Goal: Task Accomplishment & Management: Complete application form

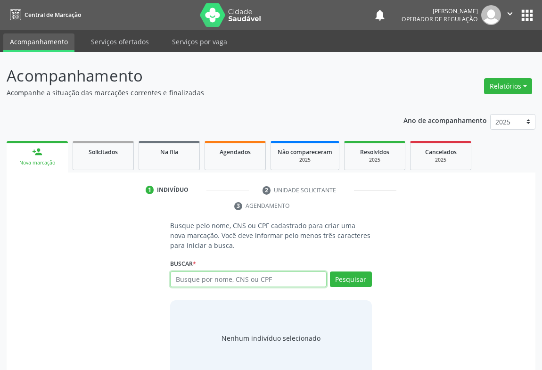
click at [231, 276] on input "text" at bounding box center [248, 280] width 157 height 16
type input "700007473963400"
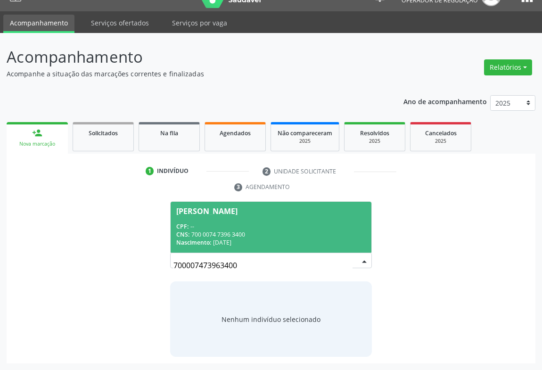
click at [232, 216] on span "Maria Vilma Campos de Oliveira CPF: -- CNS: 700 0074 7396 3400 Nascimento: 23/0…" at bounding box center [271, 227] width 201 height 50
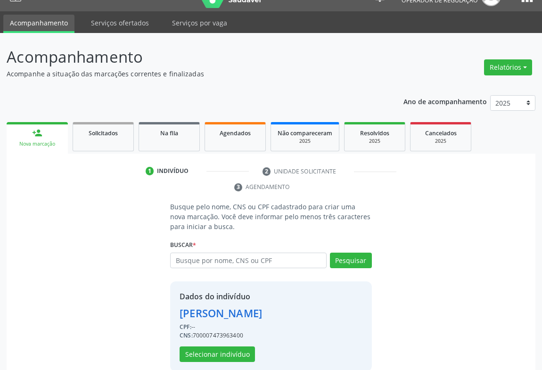
scroll to position [33, 0]
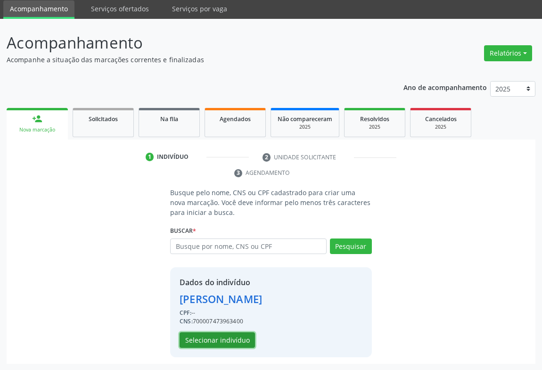
click at [220, 342] on button "Selecionar indivíduo" at bounding box center [217, 341] width 75 height 16
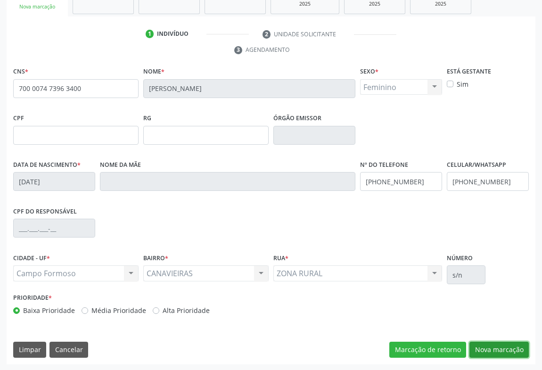
click at [501, 349] on button "Nova marcação" at bounding box center [499, 350] width 59 height 16
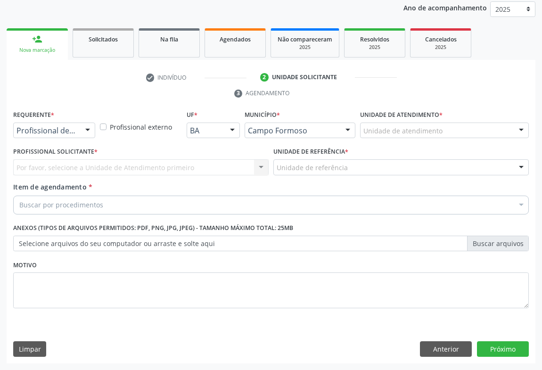
scroll to position [112, 0]
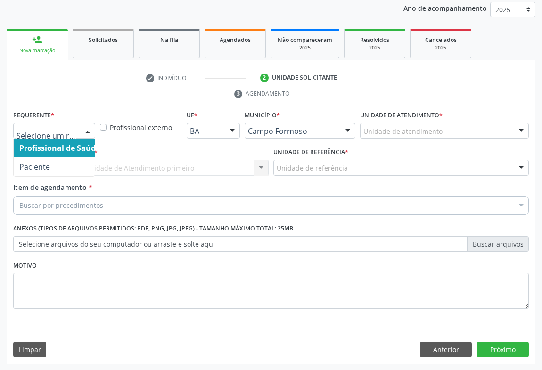
click at [84, 133] on div at bounding box center [88, 132] width 14 height 16
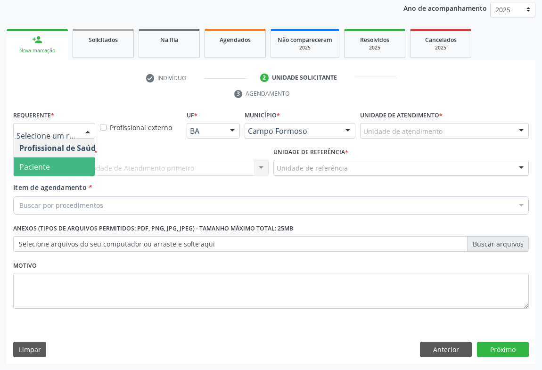
click at [46, 171] on span "Paciente" at bounding box center [34, 167] width 31 height 10
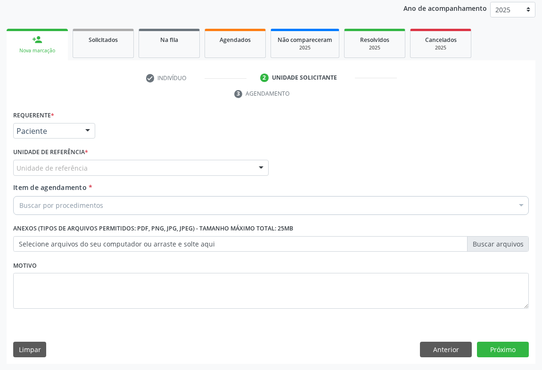
click at [116, 172] on div "Unidade de referência" at bounding box center [141, 168] width 256 height 16
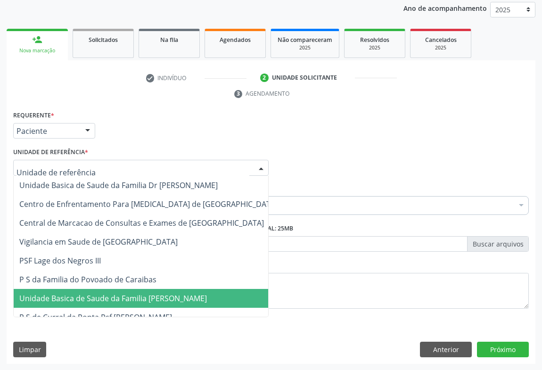
click at [116, 306] on span "Unidade Basica de Saude da Familia [PERSON_NAME]" at bounding box center [149, 298] width 270 height 19
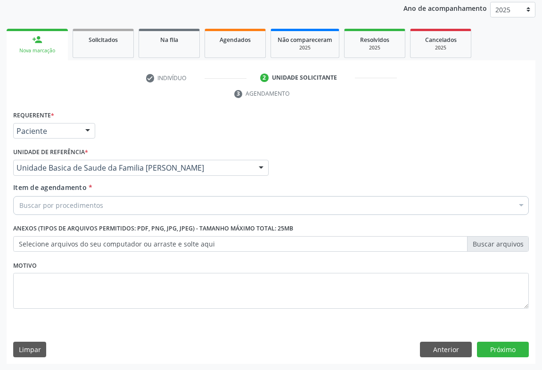
click at [135, 199] on div "Buscar por procedimentos" at bounding box center [271, 205] width 516 height 19
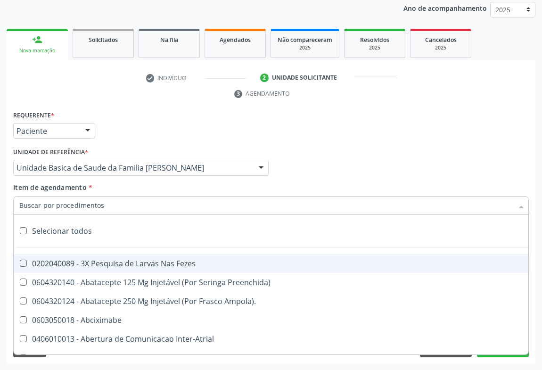
click at [135, 199] on input "Item de agendamento *" at bounding box center [266, 205] width 494 height 19
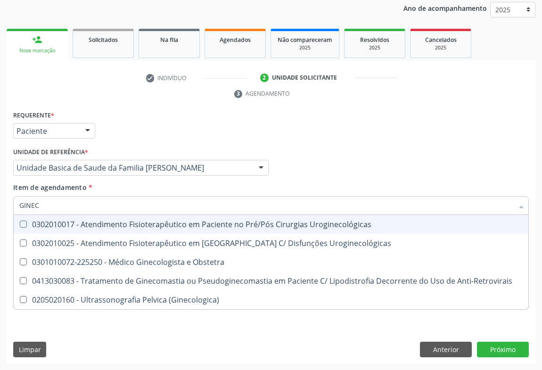
type input "GINECO"
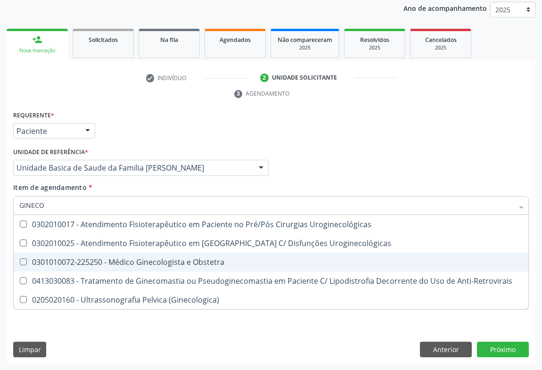
click at [124, 260] on div "0301010072-225250 - Médico Ginecologista e Obstetra" at bounding box center [271, 262] width 504 height 8
checkbox Obstetra "true"
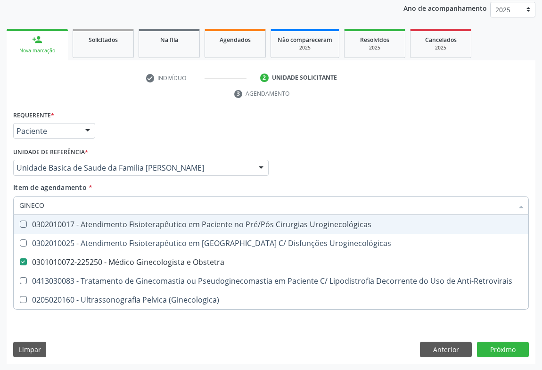
click at [166, 128] on div "Requerente * Paciente Profissional de Saúde Paciente Nenhum resultado encontrad…" at bounding box center [271, 126] width 521 height 37
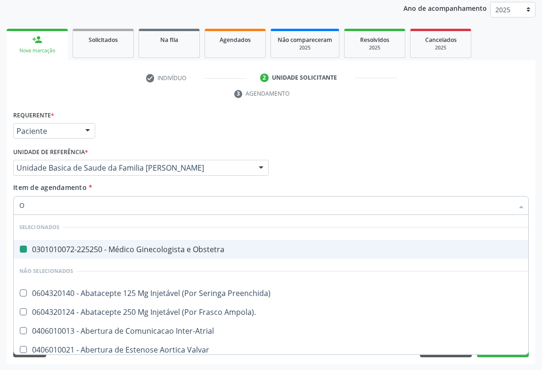
type input "OF"
checkbox Obstetra "false"
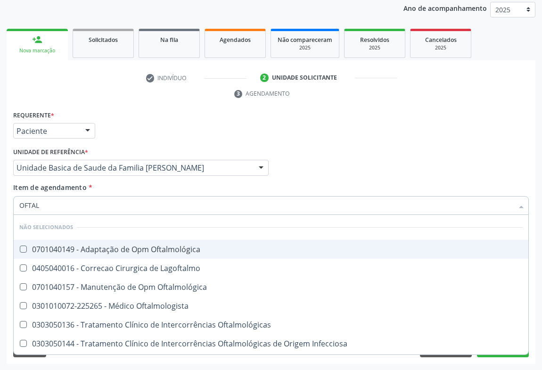
type input "OFTALM"
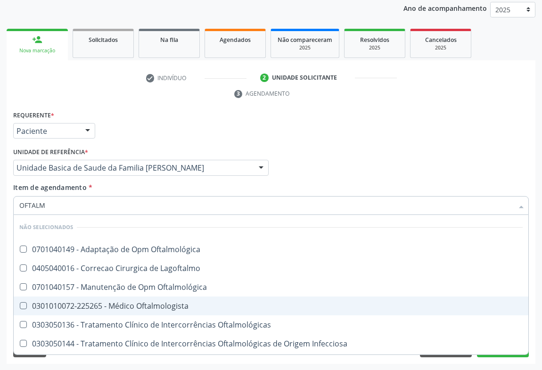
click at [127, 305] on div "0301010072-225265 - Médico Oftalmologista" at bounding box center [271, 306] width 504 height 8
checkbox Oftalmologista "true"
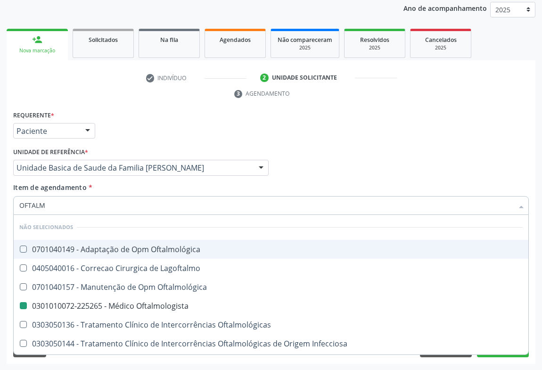
click at [222, 124] on div "Requerente * Paciente Profissional de Saúde Paciente Nenhum resultado encontrad…" at bounding box center [271, 126] width 521 height 37
checkbox Oftalmológica "true"
checkbox Oftalmologista "false"
checkbox Lagoftalmo "true"
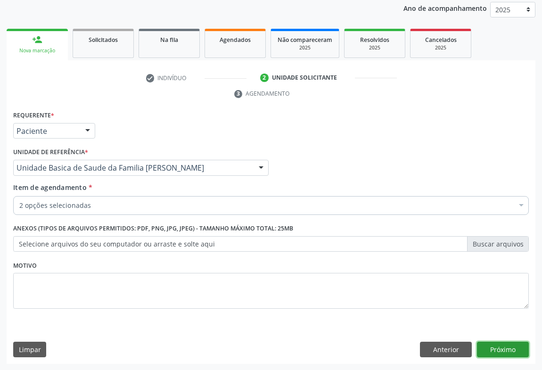
click at [506, 348] on button "Próximo" at bounding box center [503, 350] width 52 height 16
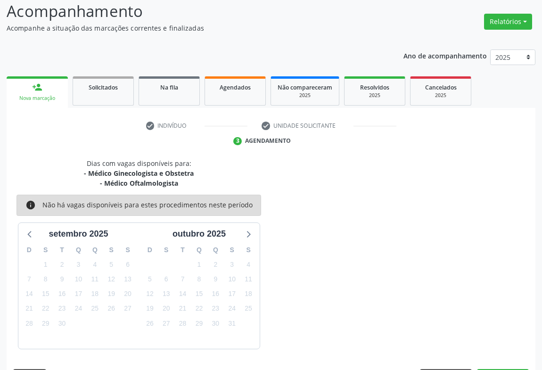
scroll to position [92, 0]
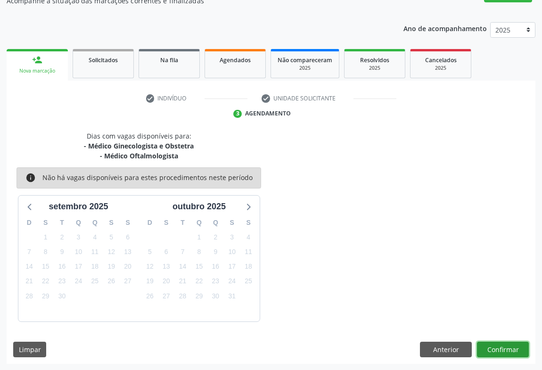
click at [509, 349] on button "Confirmar" at bounding box center [503, 350] width 52 height 16
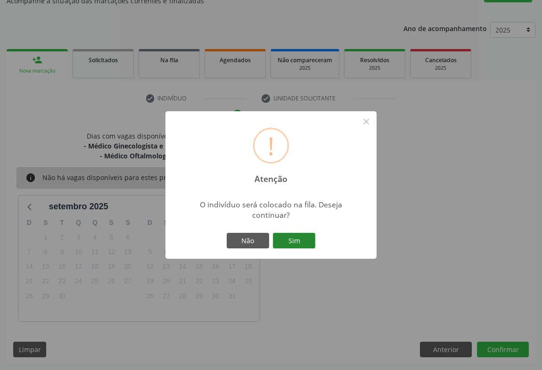
click at [291, 238] on button "Sim" at bounding box center [294, 241] width 42 height 16
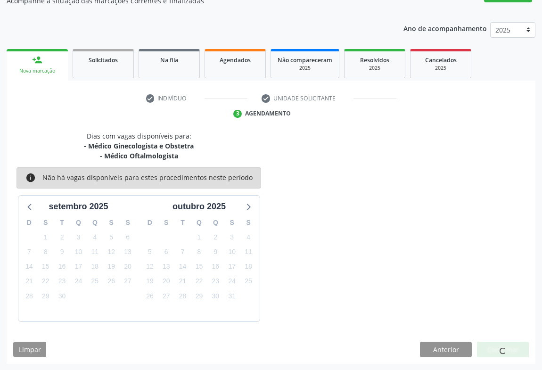
scroll to position [0, 0]
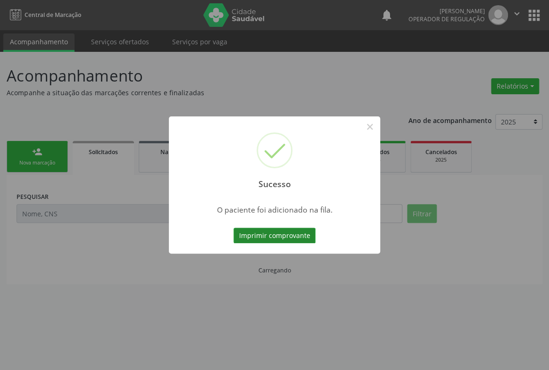
click at [265, 232] on button "Imprimir comprovante" at bounding box center [274, 236] width 82 height 16
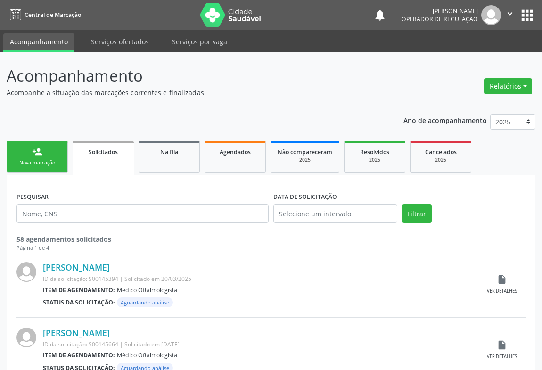
click at [37, 143] on link "person_add Nova marcação" at bounding box center [37, 157] width 61 height 32
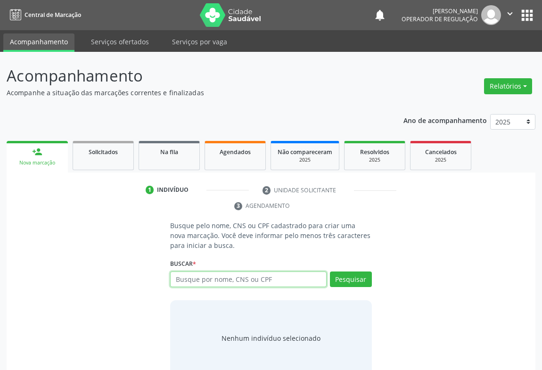
click at [185, 274] on input "text" at bounding box center [248, 280] width 157 height 16
type input "704807588221445"
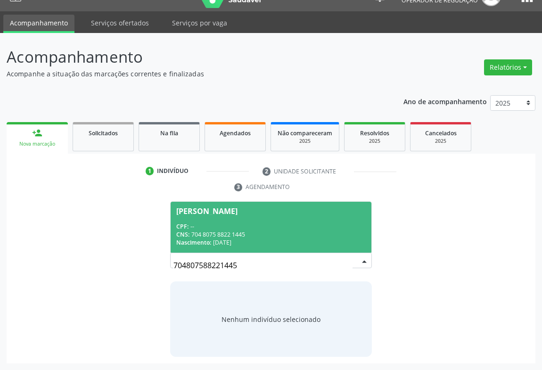
click at [251, 236] on div "CNS: 704 8075 8822 1445" at bounding box center [271, 235] width 190 height 8
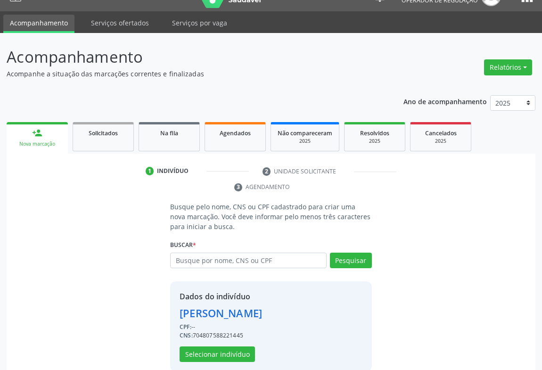
scroll to position [33, 0]
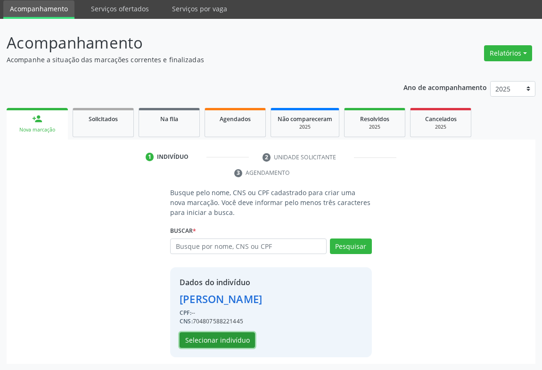
click at [194, 340] on button "Selecionar indivíduo" at bounding box center [217, 341] width 75 height 16
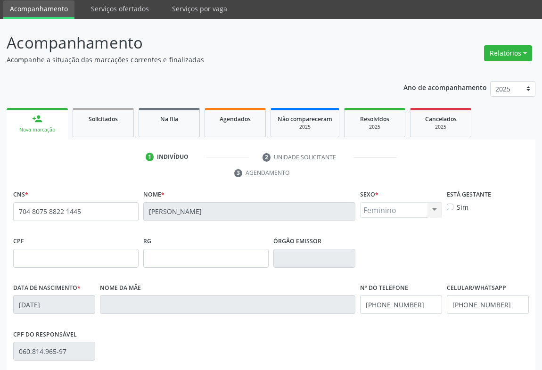
scroll to position [156, 0]
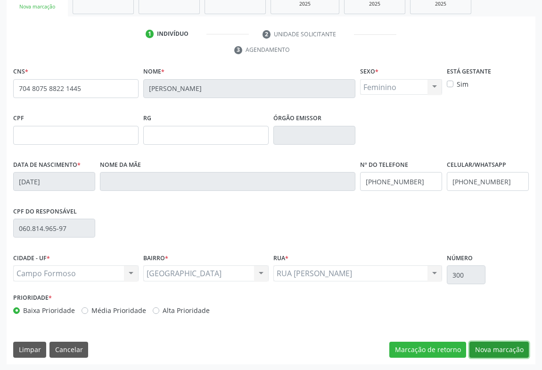
click at [488, 342] on button "Nova marcação" at bounding box center [499, 350] width 59 height 16
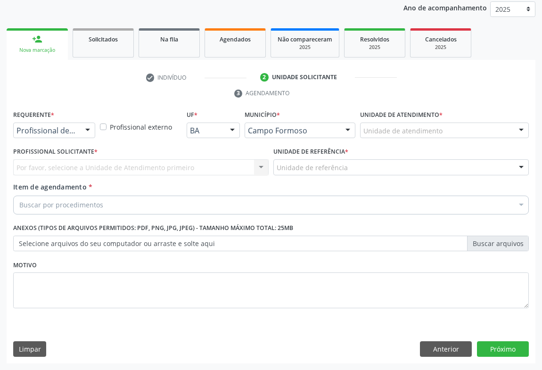
scroll to position [112, 0]
click at [84, 130] on div at bounding box center [88, 132] width 14 height 16
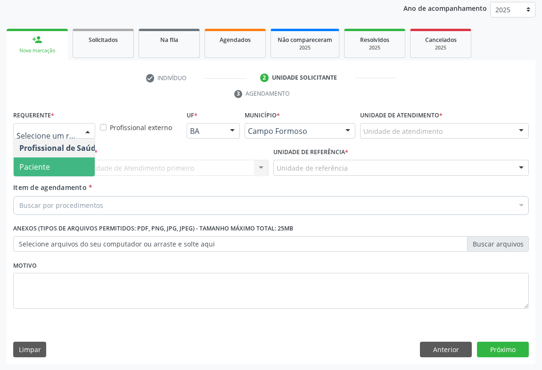
click at [52, 167] on span "Paciente" at bounding box center [60, 167] width 92 height 19
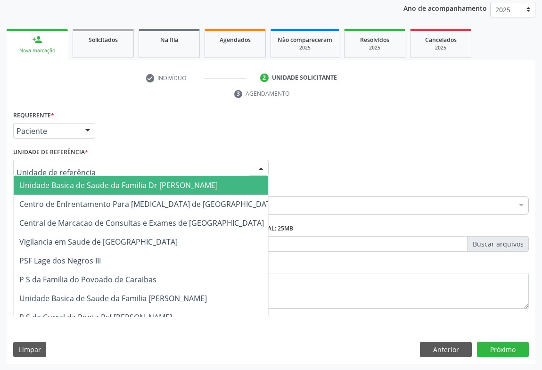
click at [113, 166] on div at bounding box center [141, 168] width 256 height 16
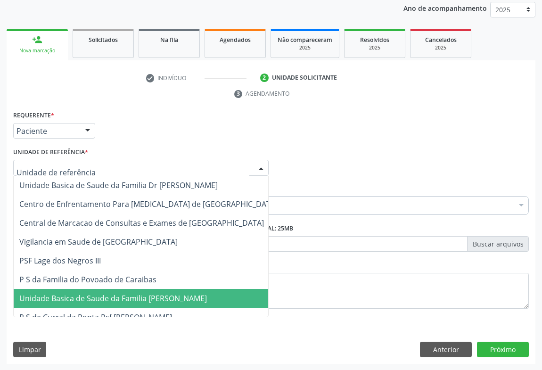
click at [115, 291] on span "Unidade Basica de Saude da Familia [PERSON_NAME]" at bounding box center [149, 298] width 270 height 19
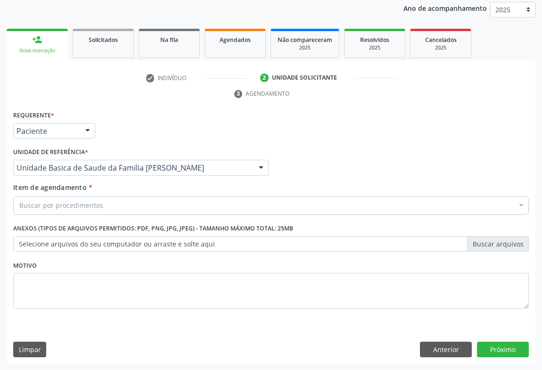
click at [117, 208] on div "Buscar por procedimentos" at bounding box center [271, 205] width 516 height 19
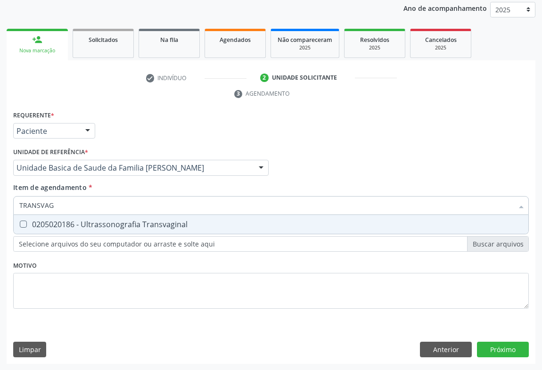
type input "TRANSVAGI"
click at [117, 216] on span "0205020186 - Ultrassonografia Transvaginal" at bounding box center [271, 224] width 515 height 19
checkbox Transvaginal "true"
click at [496, 349] on div "Requerente * Paciente Profissional de Saúde Paciente Nenhum resultado encontrad…" at bounding box center [271, 236] width 529 height 256
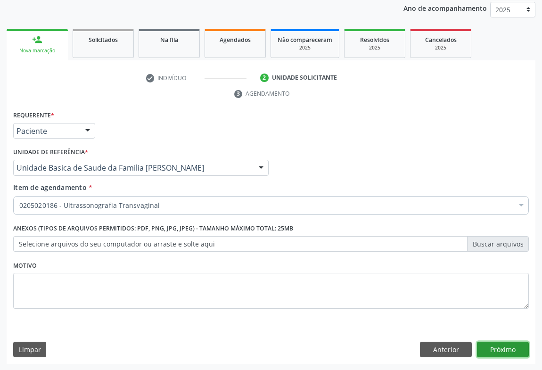
click at [499, 346] on button "Próximo" at bounding box center [503, 350] width 52 height 16
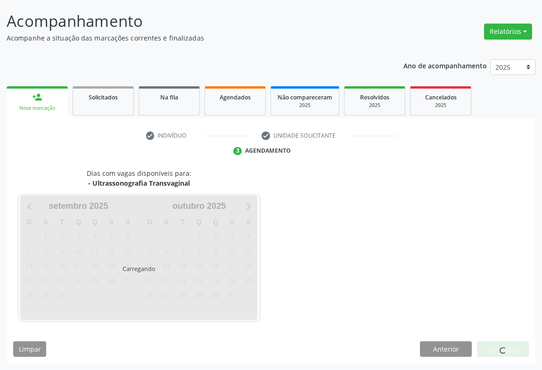
scroll to position [54, 0]
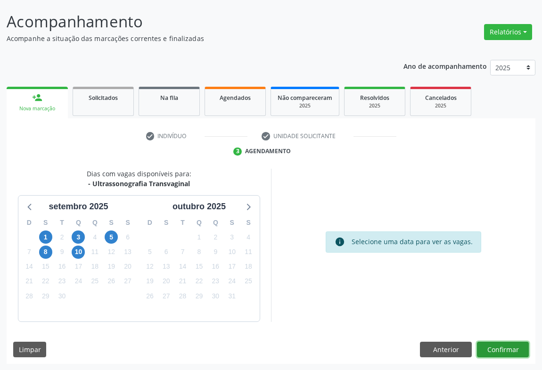
click at [499, 352] on button "Confirmar" at bounding box center [503, 350] width 52 height 16
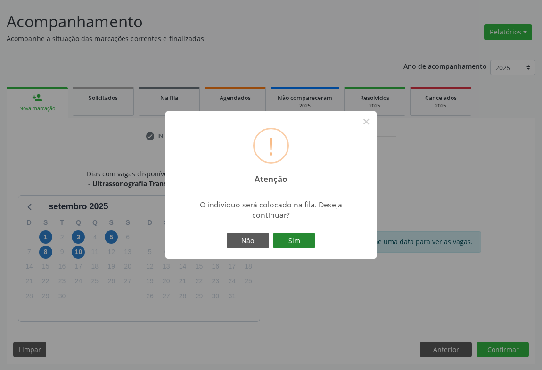
click at [293, 236] on button "Sim" at bounding box center [294, 241] width 42 height 16
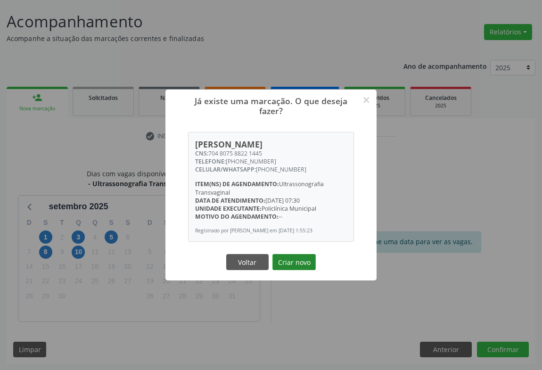
click at [299, 263] on button "Criar novo" at bounding box center [294, 262] width 43 height 16
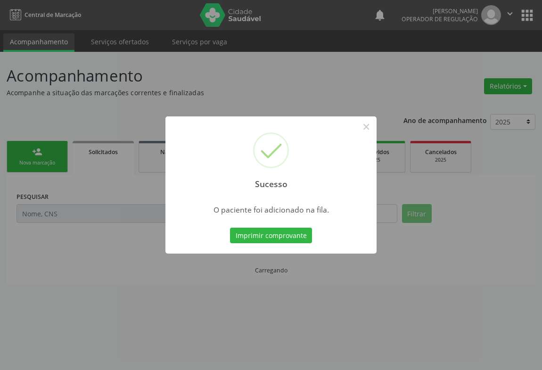
scroll to position [0, 0]
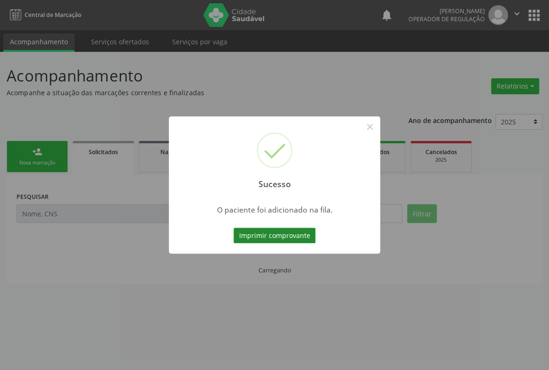
click at [300, 239] on button "Imprimir comprovante" at bounding box center [274, 236] width 82 height 16
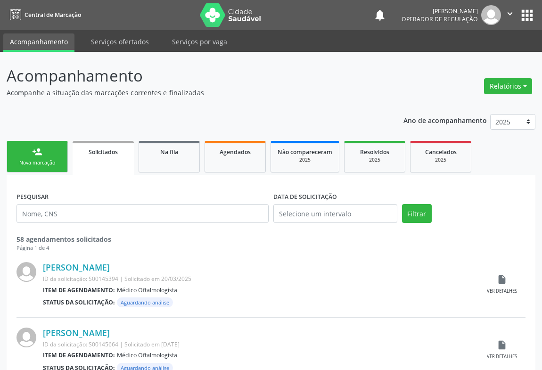
click at [35, 160] on div "Nova marcação" at bounding box center [37, 162] width 47 height 7
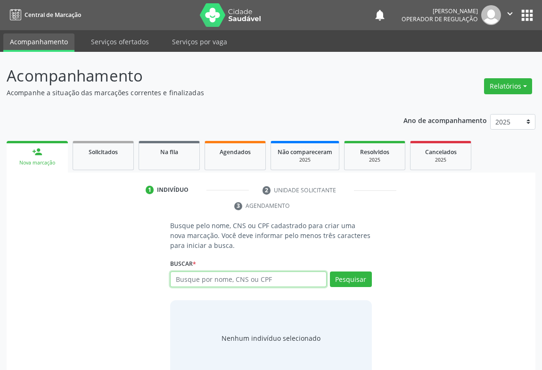
click at [221, 283] on input "text" at bounding box center [248, 280] width 157 height 16
type input "700000254878304"
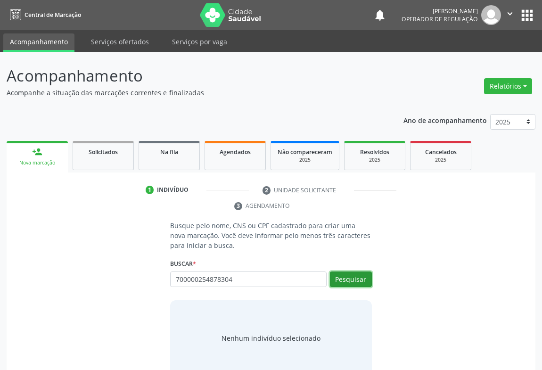
click at [348, 275] on button "Pesquisar" at bounding box center [351, 280] width 42 height 16
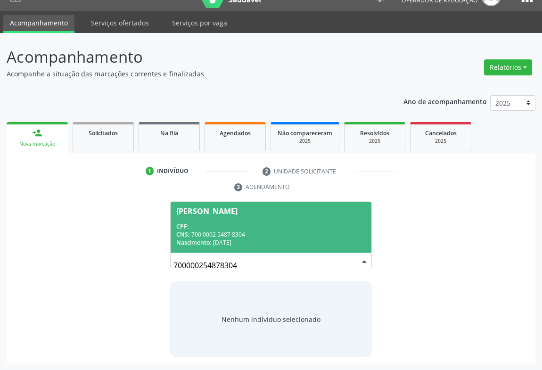
click at [269, 245] on div "Nascimento: 30/08/1979" at bounding box center [271, 243] width 190 height 8
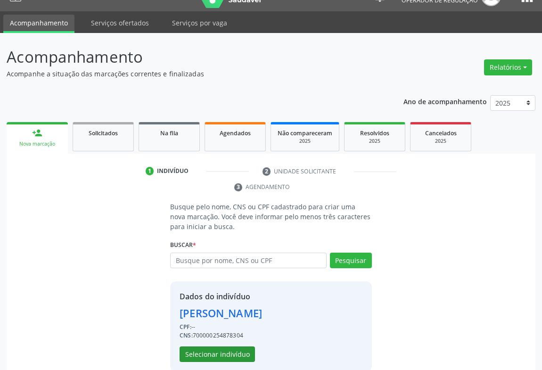
scroll to position [33, 0]
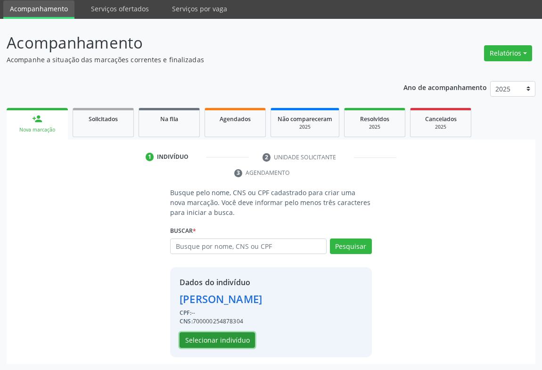
click at [226, 340] on button "Selecionar indivíduo" at bounding box center [217, 341] width 75 height 16
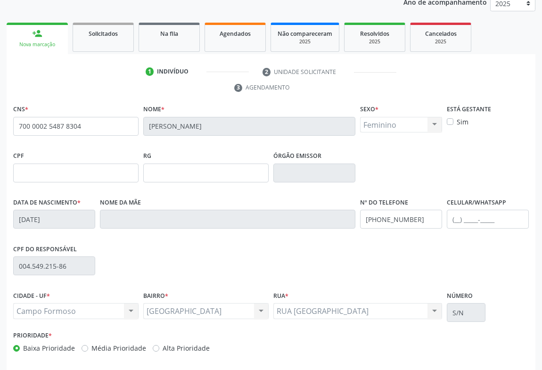
scroll to position [156, 0]
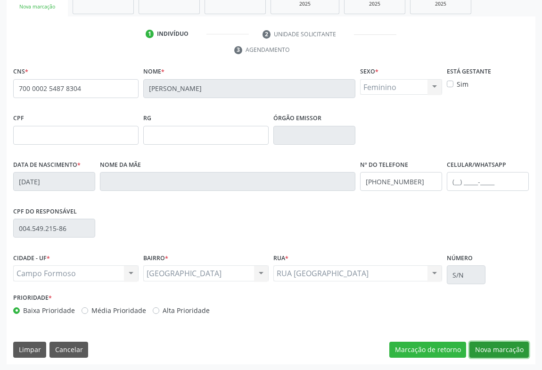
click at [490, 342] on button "Nova marcação" at bounding box center [499, 350] width 59 height 16
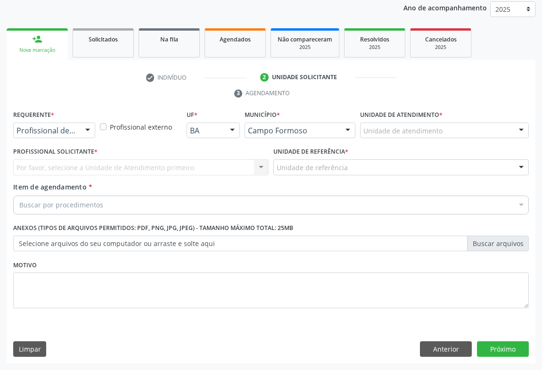
scroll to position [112, 0]
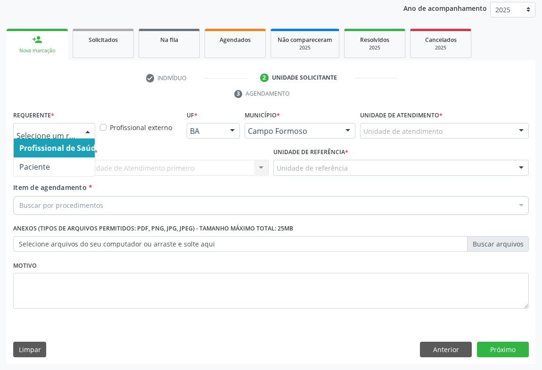
click at [93, 130] on div at bounding box center [88, 132] width 14 height 16
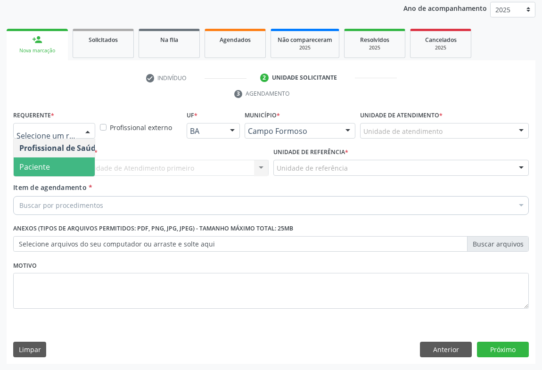
click at [44, 173] on span "Paciente" at bounding box center [60, 167] width 92 height 19
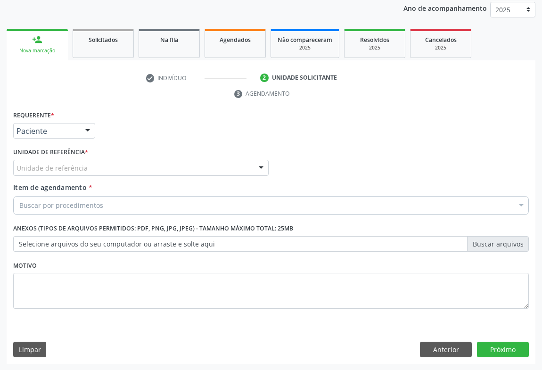
click at [88, 162] on div "Unidade de referência" at bounding box center [141, 168] width 256 height 16
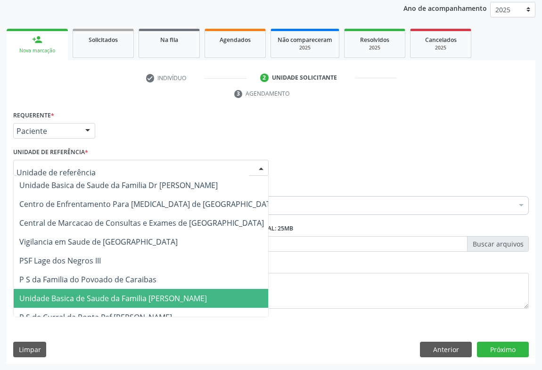
click at [102, 298] on span "Unidade Basica de Saude da Familia [PERSON_NAME]" at bounding box center [113, 298] width 188 height 10
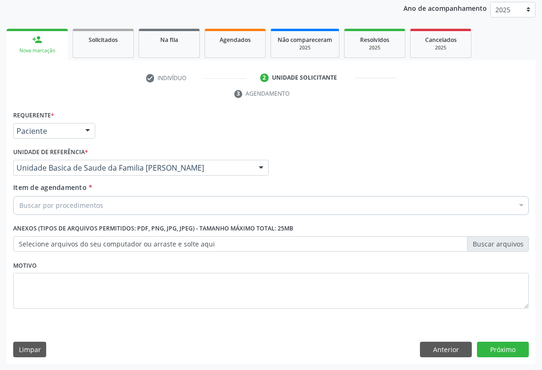
click at [60, 199] on div "Buscar por procedimentos" at bounding box center [271, 205] width 516 height 19
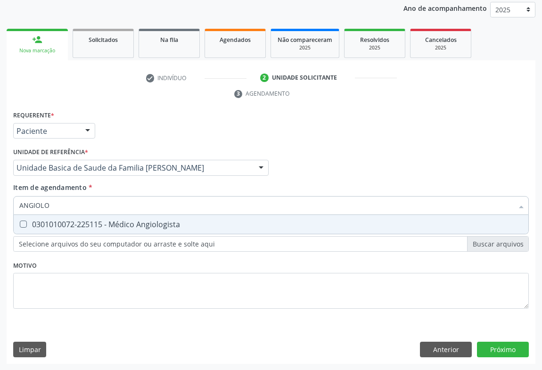
type input "ANGIOLOG"
click at [62, 229] on span "0301010072-225115 - Médico Angiologista" at bounding box center [271, 224] width 515 height 19
checkbox Angiologista "true"
click at [138, 112] on div "Requerente * Paciente Profissional de Saúde Paciente Nenhum resultado encontrad…" at bounding box center [271, 126] width 521 height 37
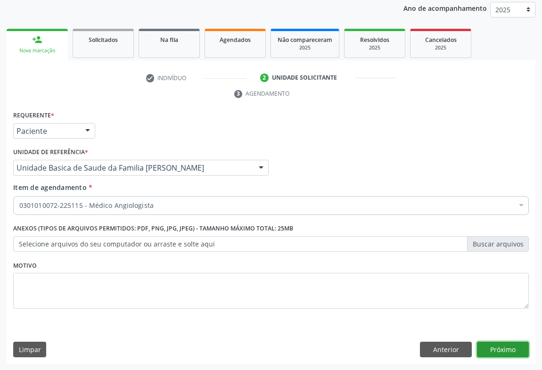
click at [491, 347] on button "Próximo" at bounding box center [503, 350] width 52 height 16
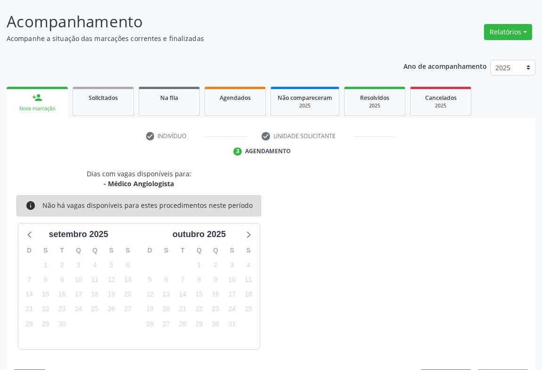
scroll to position [82, 0]
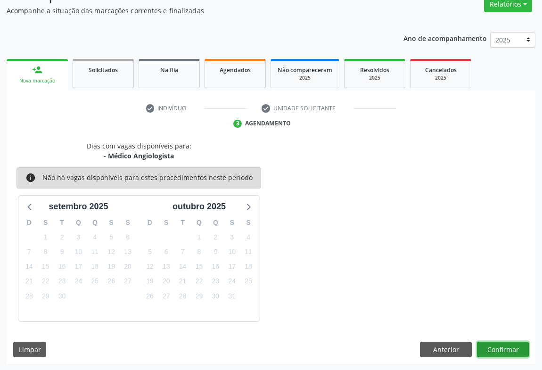
click at [490, 344] on button "Confirmar" at bounding box center [503, 350] width 52 height 16
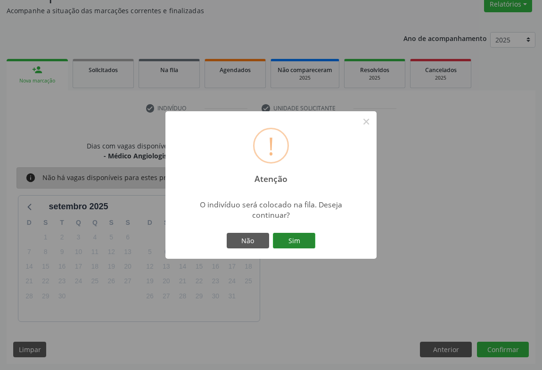
click at [292, 240] on button "Sim" at bounding box center [294, 241] width 42 height 16
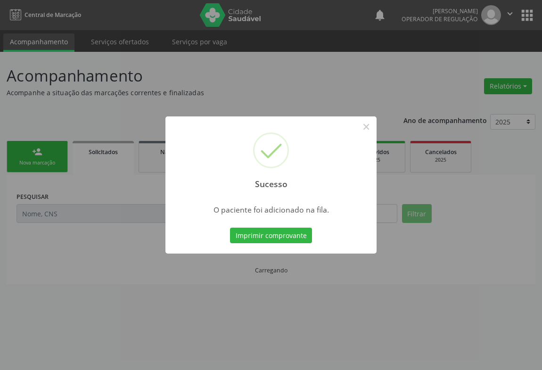
scroll to position [0, 0]
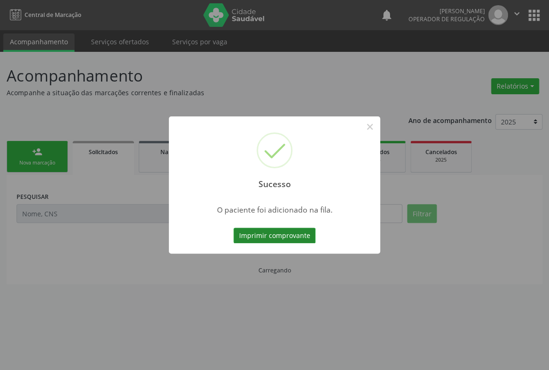
click at [299, 238] on button "Imprimir comprovante" at bounding box center [274, 236] width 82 height 16
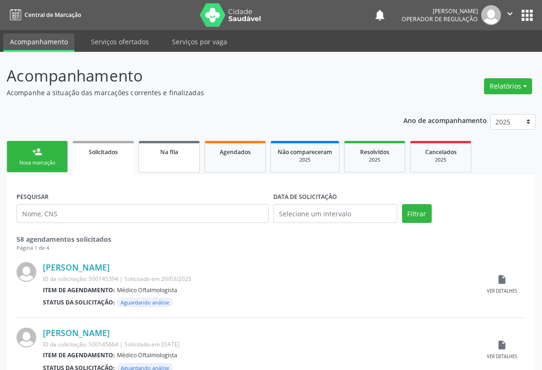
click at [160, 151] on span "Na fila" at bounding box center [169, 152] width 18 height 8
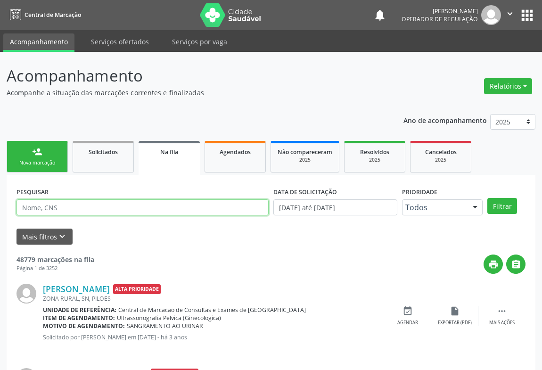
click at [48, 203] on input "text" at bounding box center [143, 208] width 252 height 16
click at [488, 198] on button "Filtrar" at bounding box center [503, 206] width 30 height 16
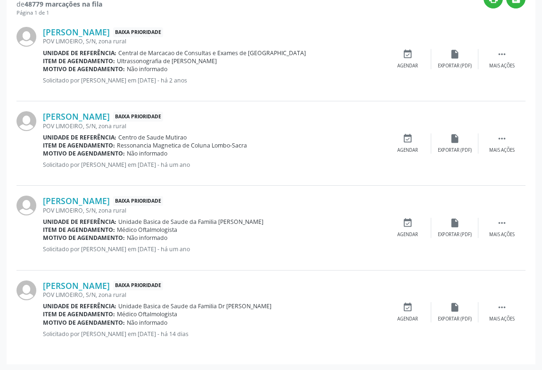
scroll to position [94, 0]
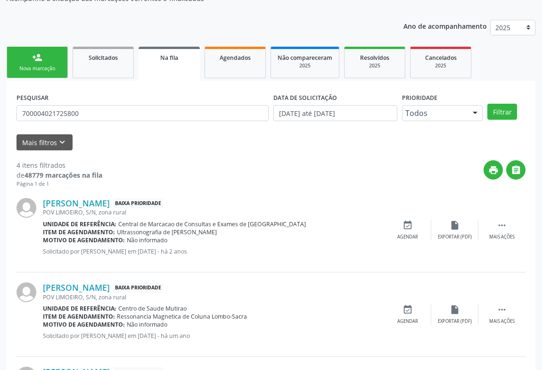
click at [166, 58] on span "Na fila" at bounding box center [169, 58] width 18 height 8
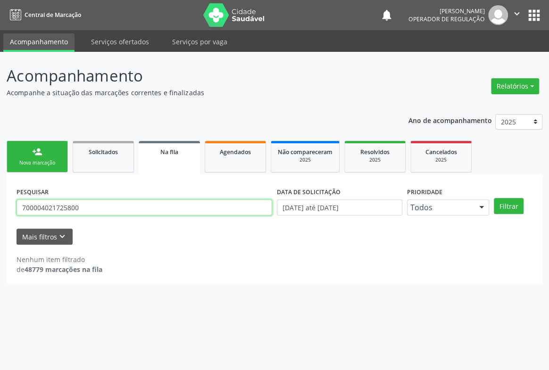
click at [87, 212] on input "700004021725800" at bounding box center [145, 208] width 256 height 16
drag, startPoint x: 89, startPoint y: 209, endPoint x: 3, endPoint y: 212, distance: 85.9
click at [4, 212] on div "Acompanhamento Acompanhe a situação das marcações correntes e finalizadas Relat…" at bounding box center [274, 211] width 549 height 318
type input "700500795294557"
click at [494, 198] on button "Filtrar" at bounding box center [509, 206] width 30 height 16
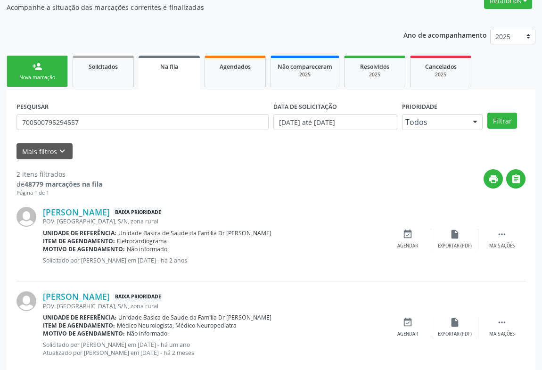
scroll to position [105, 0]
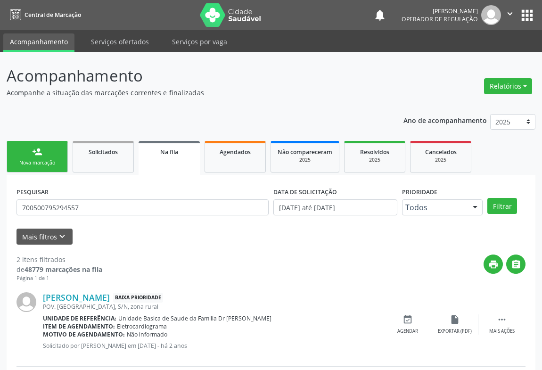
scroll to position [105, 0]
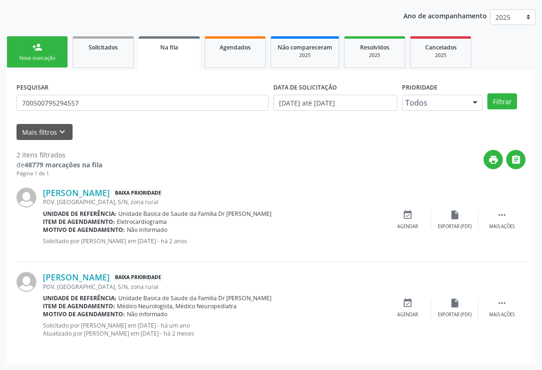
click at [403, 8] on div "Ano de acompanhamento 2025 2024 2023 person_add Nova marcação Solicitados Na fi…" at bounding box center [271, 184] width 529 height 362
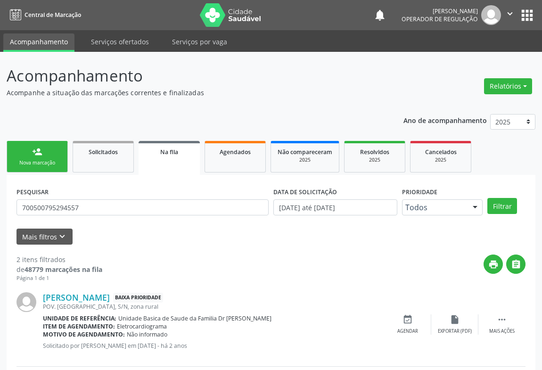
drag, startPoint x: 512, startPoint y: 11, endPoint x: 505, endPoint y: 51, distance: 40.7
click at [511, 13] on icon "" at bounding box center [510, 13] width 10 height 10
click at [468, 59] on link "Sair" at bounding box center [486, 57] width 65 height 13
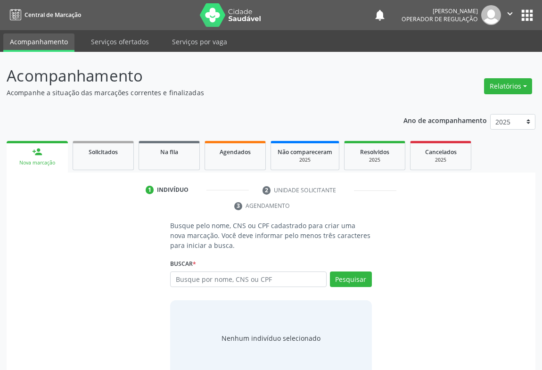
click at [187, 282] on input "text" at bounding box center [248, 280] width 157 height 16
click at [166, 157] on link "Na fila" at bounding box center [169, 155] width 61 height 29
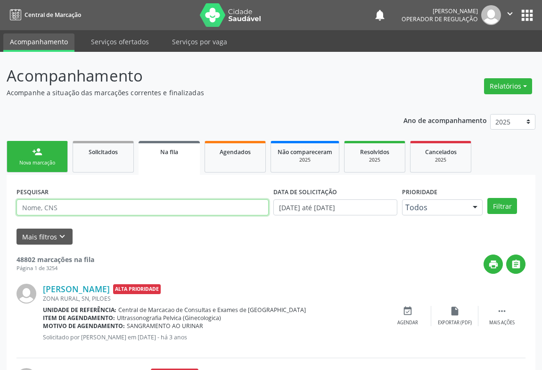
click at [75, 208] on input "text" at bounding box center [143, 208] width 252 height 16
type input "706109819832430"
click at [488, 198] on button "Filtrar" at bounding box center [503, 206] width 30 height 16
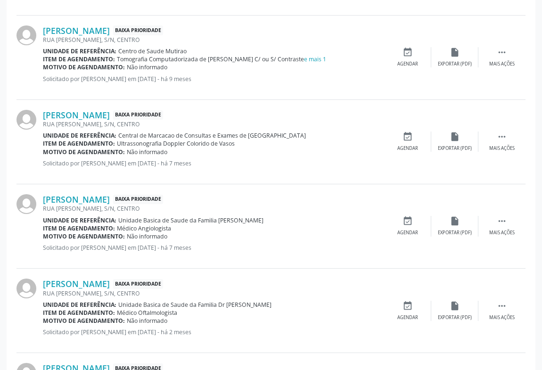
scroll to position [1110, 0]
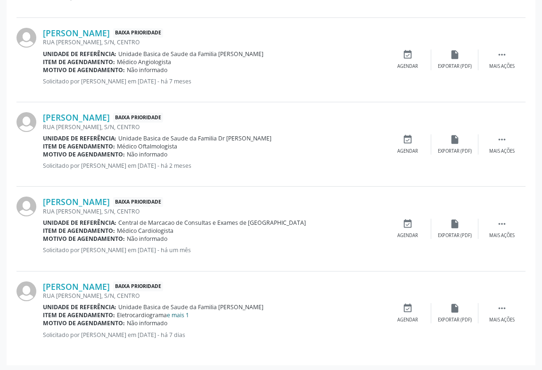
click at [179, 314] on link "e mais 1" at bounding box center [178, 315] width 22 height 8
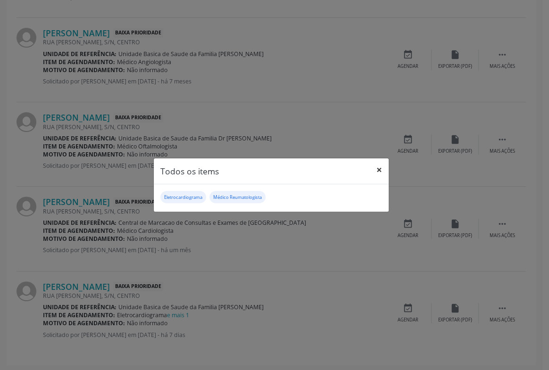
click at [378, 173] on button "×" at bounding box center [379, 169] width 19 height 23
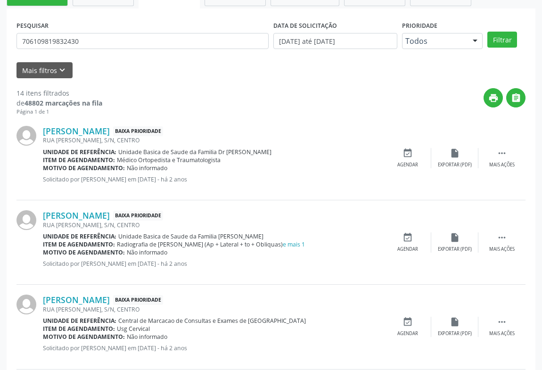
scroll to position [0, 0]
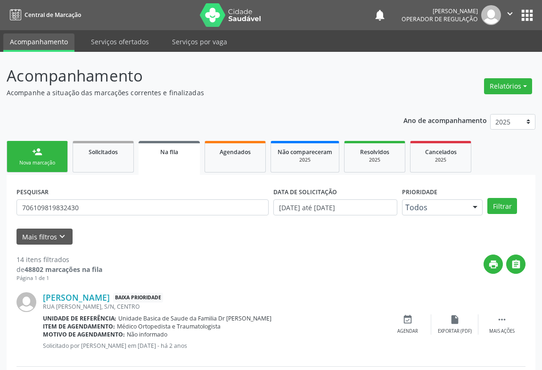
click at [513, 9] on icon "" at bounding box center [510, 13] width 10 height 10
click at [474, 60] on link "Sair" at bounding box center [486, 57] width 65 height 13
